Goal: Entertainment & Leisure: Consume media (video, audio)

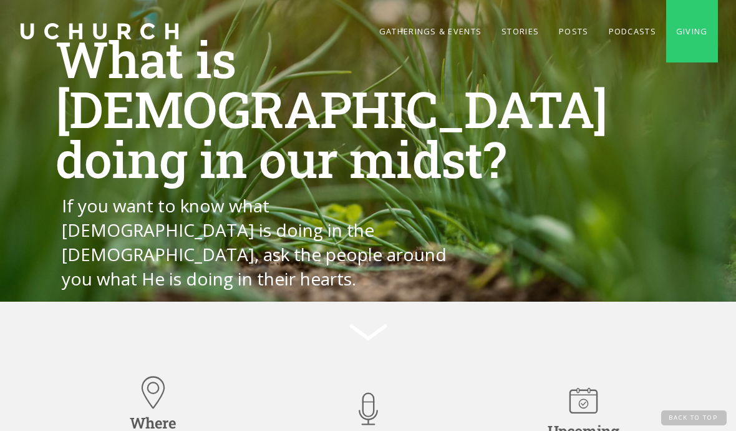
click at [613, 33] on link "Podcasts" at bounding box center [632, 31] width 67 height 62
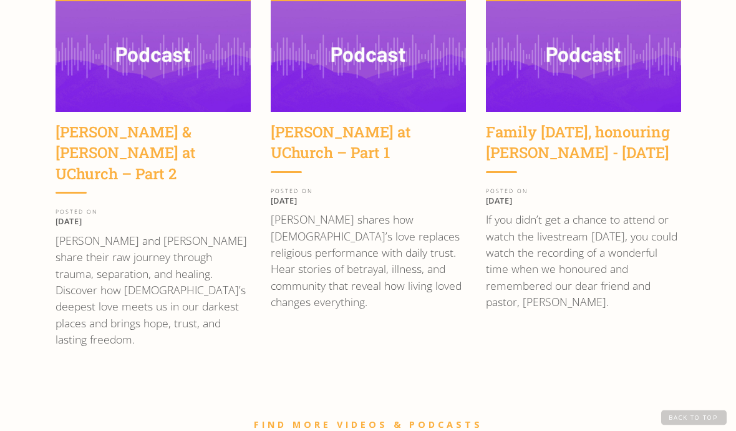
scroll to position [1753, 0]
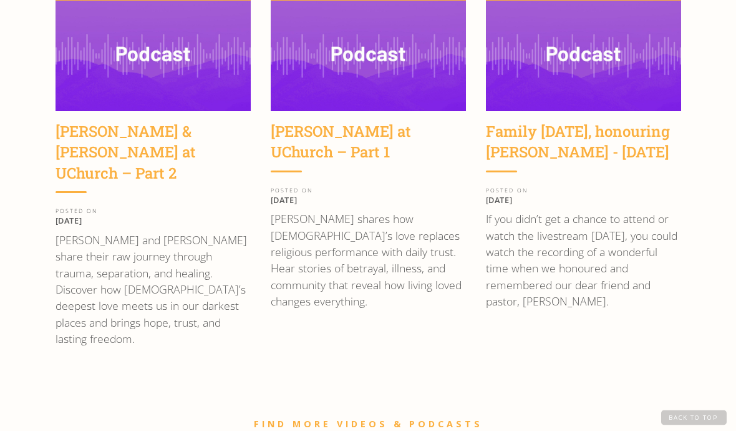
click at [364, 66] on img at bounding box center [368, 56] width 195 height 110
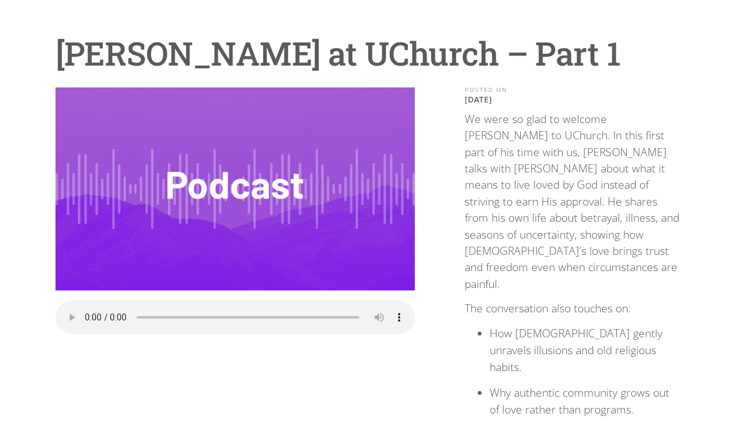
scroll to position [89, 0]
click at [86, 310] on audio "Your browser does not support the audio element." at bounding box center [236, 317] width 360 height 34
click at [398, 311] on audio "Your browser does not support the audio element." at bounding box center [236, 317] width 360 height 34
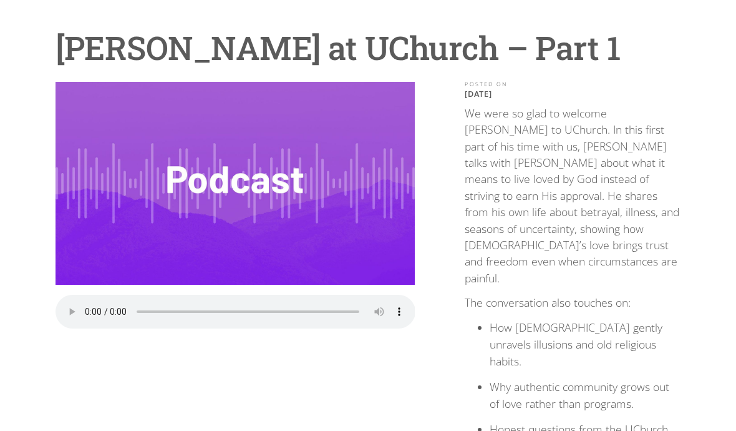
scroll to position [94, 0]
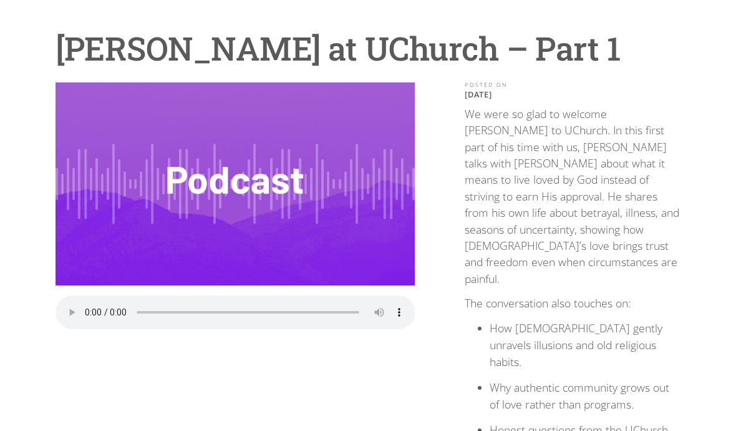
click at [87, 304] on audio "Your browser does not support the audio element." at bounding box center [236, 312] width 360 height 34
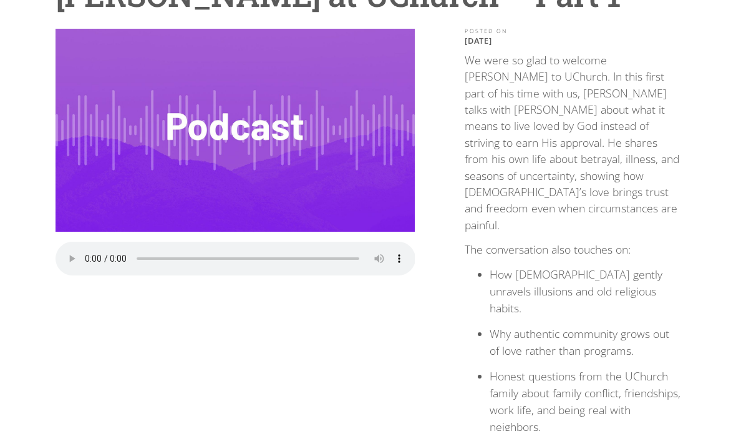
scroll to position [148, 0]
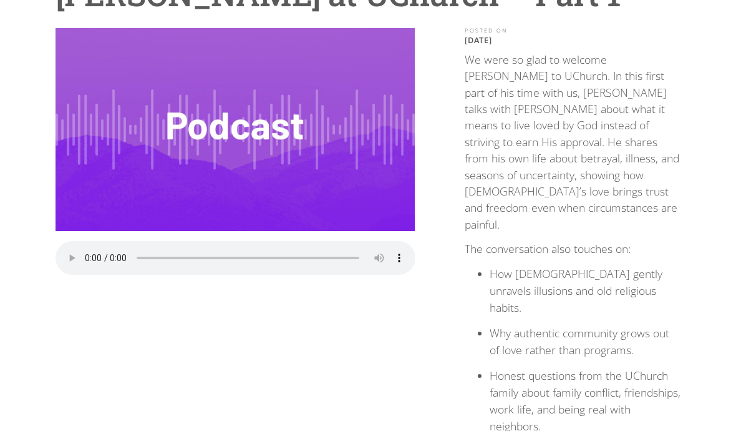
click at [85, 257] on audio "Your browser does not support the audio element." at bounding box center [236, 258] width 360 height 34
click at [84, 251] on audio "Your browser does not support the audio element." at bounding box center [236, 258] width 360 height 34
click at [87, 251] on audio "Your browser does not support the audio element." at bounding box center [236, 258] width 360 height 34
click at [64, 249] on audio "Your browser does not support the audio element." at bounding box center [236, 258] width 360 height 34
click at [69, 256] on audio "Your browser does not support the audio element." at bounding box center [236, 258] width 360 height 34
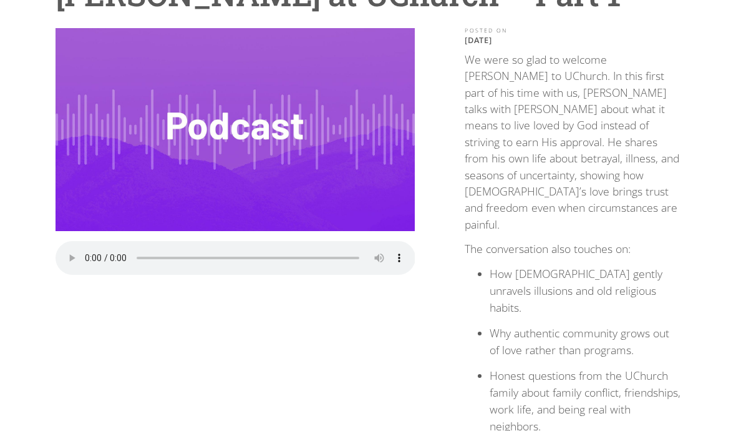
click at [90, 250] on audio "Your browser does not support the audio element." at bounding box center [236, 258] width 360 height 34
click at [246, 158] on img at bounding box center [236, 129] width 360 height 202
click at [82, 254] on audio "Your browser does not support the audio element." at bounding box center [236, 258] width 360 height 34
click at [64, 246] on audio "Your browser does not support the audio element." at bounding box center [236, 258] width 360 height 34
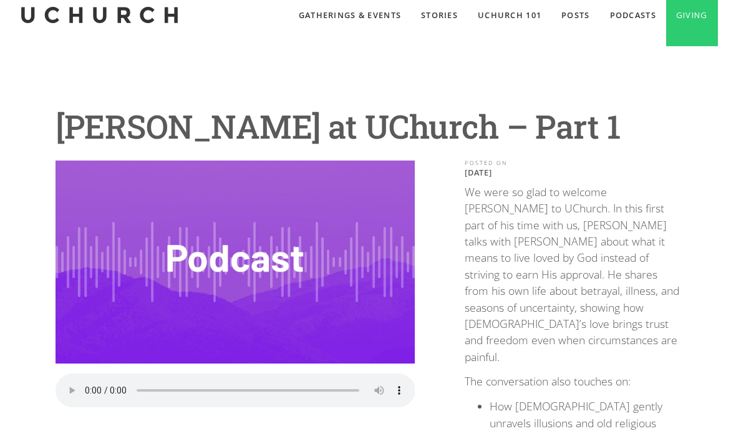
scroll to position [0, 0]
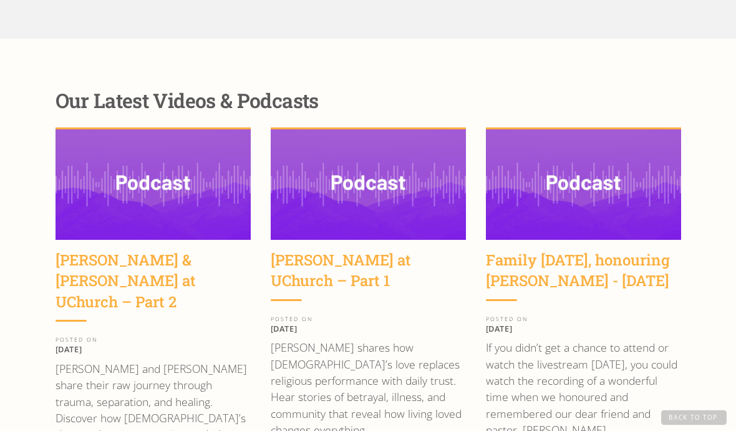
scroll to position [1628, 0]
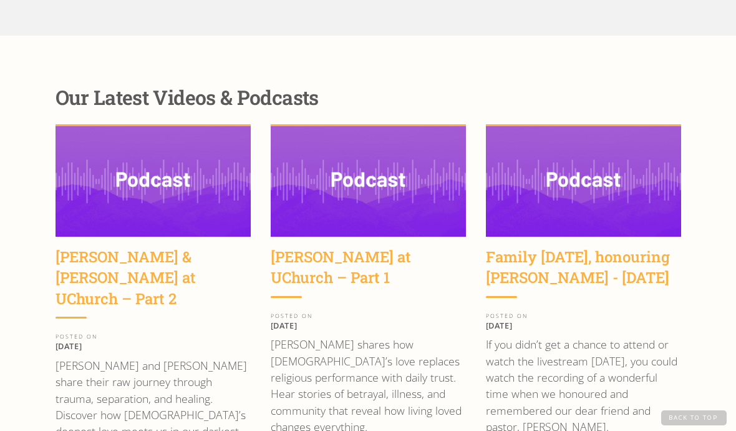
click at [134, 186] on img at bounding box center [153, 181] width 195 height 110
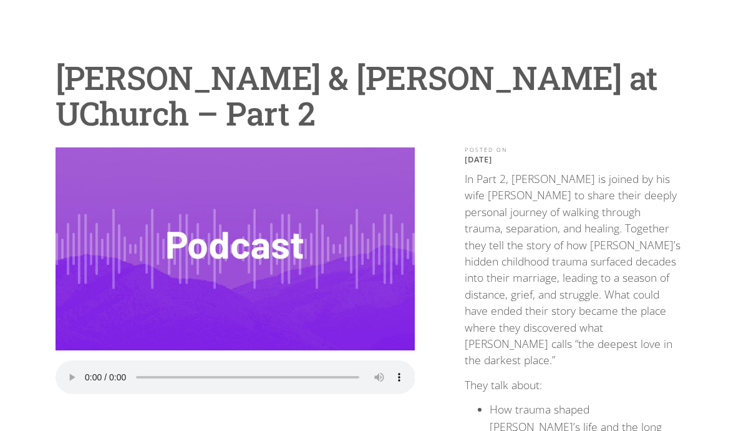
scroll to position [65, 0]
click at [87, 371] on audio "Your browser does not support the audio element." at bounding box center [236, 377] width 360 height 34
click at [401, 368] on audio "Your browser does not support the audio element." at bounding box center [236, 377] width 360 height 34
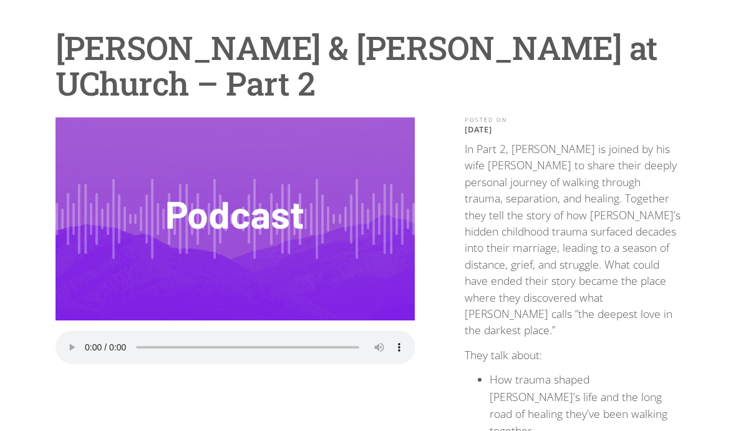
scroll to position [94, 0]
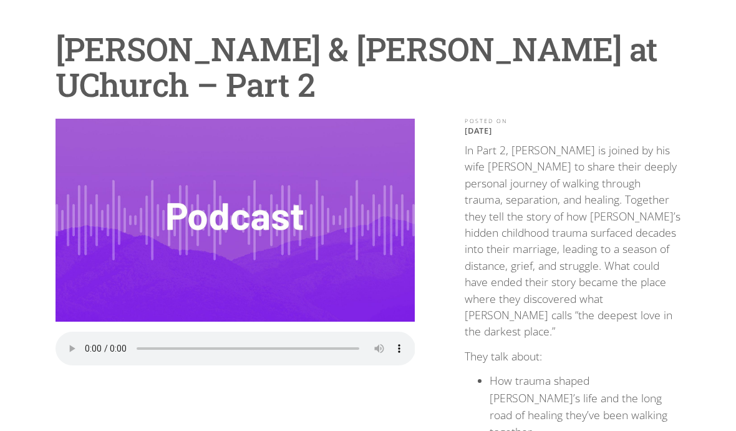
click at [558, 253] on p "In Part 2, Wayne is joined by his wife Sara to share their deeply personal jour…" at bounding box center [573, 241] width 216 height 198
click at [522, 256] on p "In Part 2, Wayne is joined by his wife Sara to share their deeply personal jour…" at bounding box center [573, 241] width 216 height 198
click at [523, 235] on p "In Part 2, Wayne is joined by his wife Sara to share their deeply personal jour…" at bounding box center [573, 241] width 216 height 198
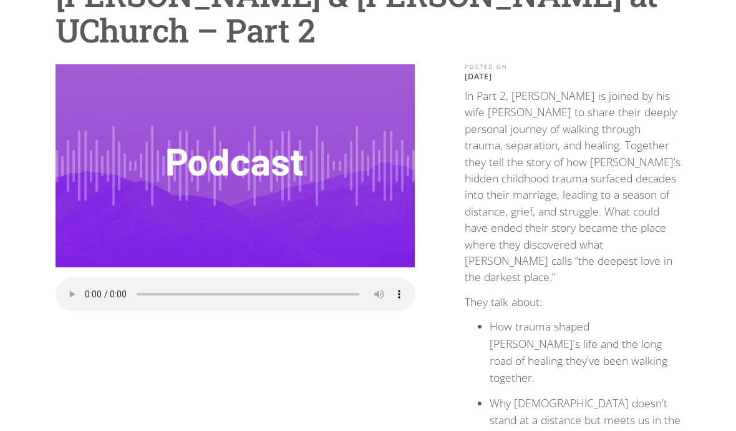
scroll to position [147, 0]
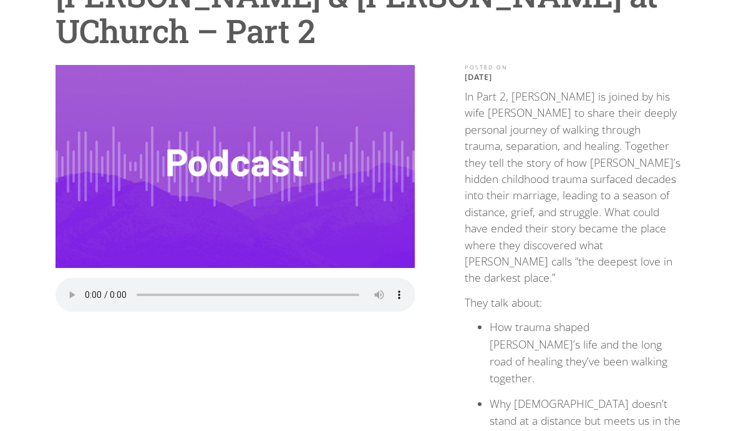
click at [225, 195] on img at bounding box center [236, 166] width 360 height 202
click at [87, 290] on audio "Your browser does not support the audio element." at bounding box center [236, 295] width 360 height 34
click at [66, 289] on audio "Your browser does not support the audio element." at bounding box center [236, 295] width 360 height 34
click at [72, 286] on audio "Your browser does not support the audio element." at bounding box center [236, 295] width 360 height 34
click at [90, 285] on audio "Your browser does not support the audio element." at bounding box center [236, 295] width 360 height 34
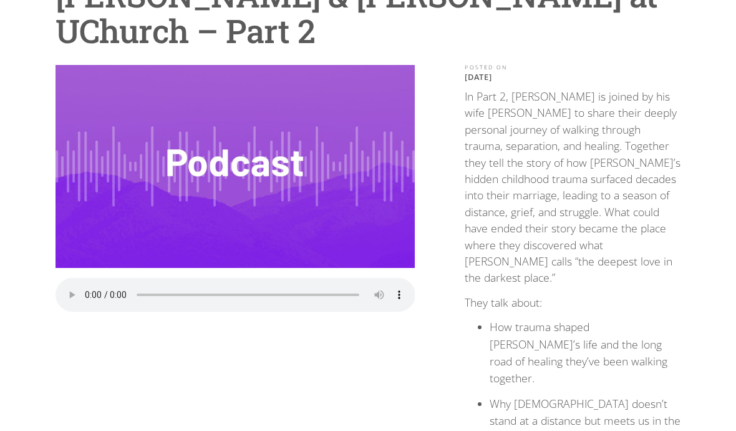
click at [87, 283] on audio "Your browser does not support the audio element." at bounding box center [236, 295] width 360 height 34
click at [91, 286] on audio "Your browser does not support the audio element." at bounding box center [236, 295] width 360 height 34
click at [89, 288] on audio "Your browser does not support the audio element." at bounding box center [236, 295] width 360 height 34
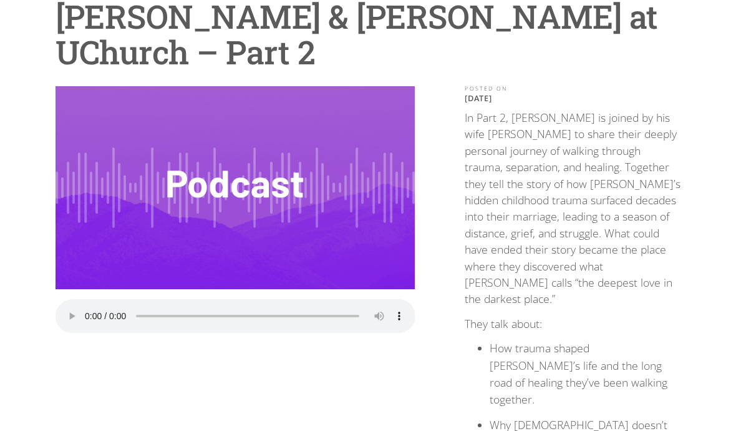
scroll to position [124, 0]
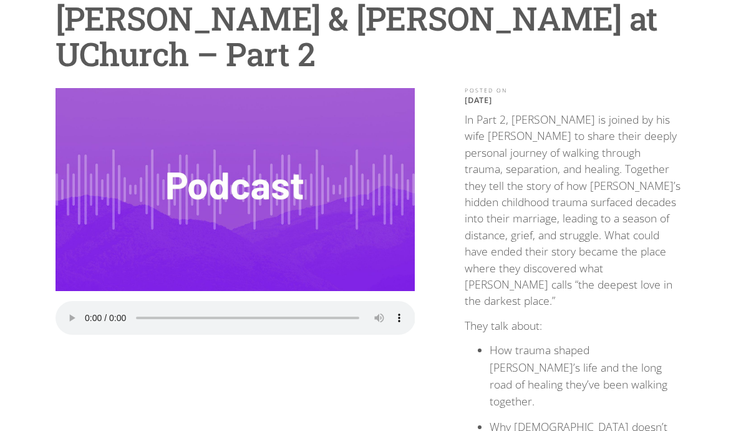
click at [88, 312] on audio "Your browser does not support the audio element." at bounding box center [236, 318] width 360 height 34
click at [399, 311] on audio "Your browser does not support the audio element." at bounding box center [236, 318] width 360 height 34
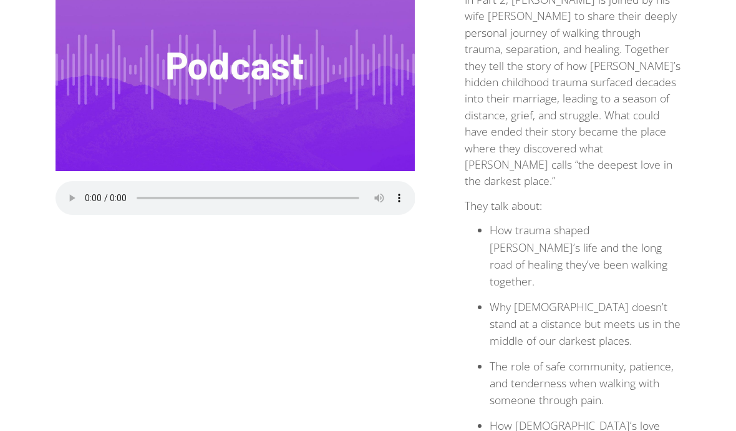
scroll to position [245, 0]
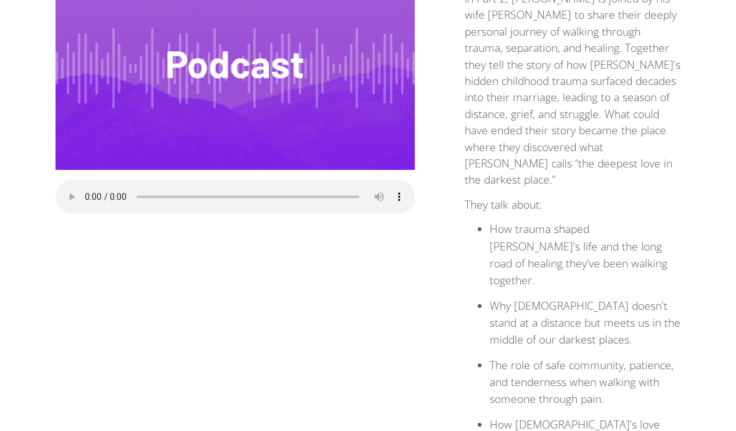
click at [109, 187] on audio "Your browser does not support the audio element." at bounding box center [236, 197] width 360 height 34
click at [104, 188] on audio "Your browser does not support the audio element." at bounding box center [236, 197] width 360 height 34
click at [104, 187] on audio "Your browser does not support the audio element." at bounding box center [236, 197] width 360 height 34
click at [105, 185] on audio "Your browser does not support the audio element." at bounding box center [236, 197] width 360 height 34
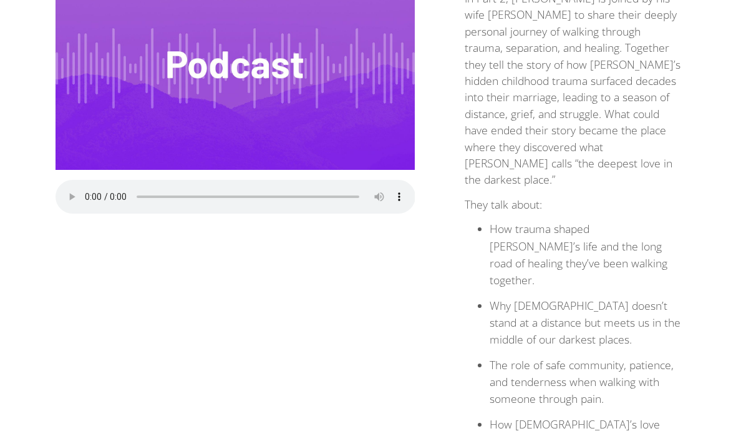
click at [108, 183] on audio "Your browser does not support the audio element." at bounding box center [236, 197] width 360 height 34
click at [107, 190] on audio "Your browser does not support the audio element." at bounding box center [236, 197] width 360 height 34
click at [108, 187] on audio "Your browser does not support the audio element." at bounding box center [236, 197] width 360 height 34
click at [107, 188] on audio "Your browser does not support the audio element." at bounding box center [236, 197] width 360 height 34
click at [105, 182] on audio "Your browser does not support the audio element." at bounding box center [236, 197] width 360 height 34
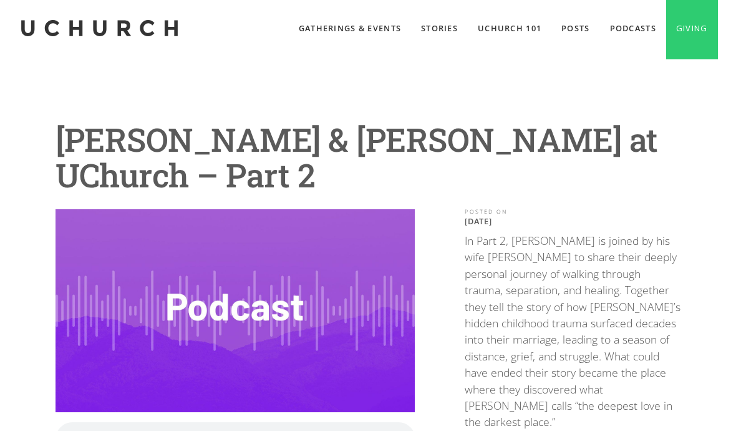
scroll to position [0, 0]
